Goal: Navigation & Orientation: Find specific page/section

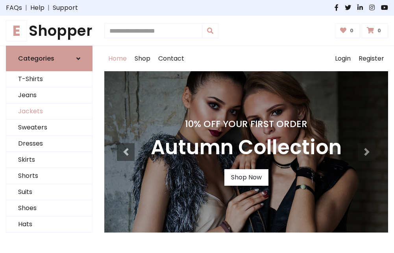
click at [49, 112] on link "Jackets" at bounding box center [49, 111] width 86 height 16
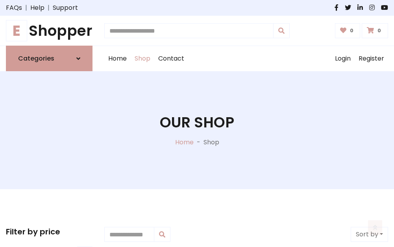
scroll to position [356, 0]
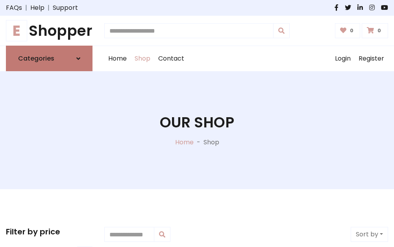
click at [49, 59] on h6 "Categories" at bounding box center [36, 58] width 36 height 7
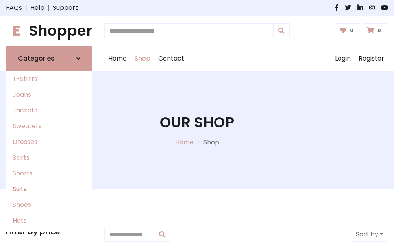
click at [49, 189] on link "Suits" at bounding box center [49, 189] width 86 height 16
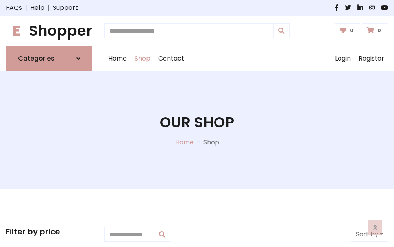
scroll to position [568, 0]
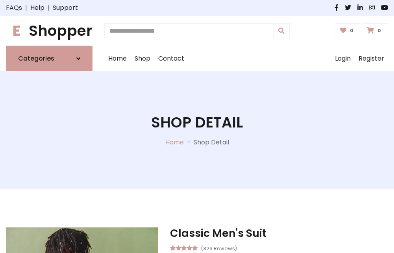
scroll to position [735, 0]
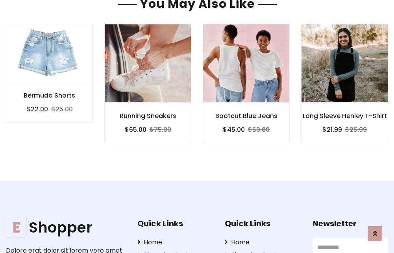
scroll to position [735, 0]
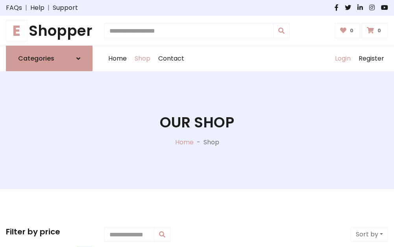
click at [342, 59] on link "Login" at bounding box center [343, 58] width 24 height 25
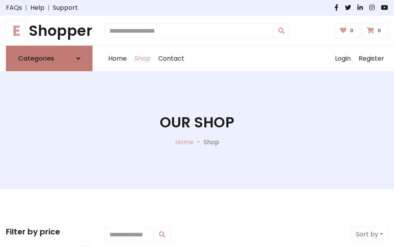
click at [78, 59] on icon at bounding box center [78, 58] width 4 height 6
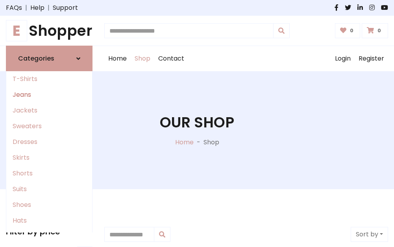
click at [49, 95] on link "Jeans" at bounding box center [49, 95] width 86 height 16
